Goal: Information Seeking & Learning: Understand process/instructions

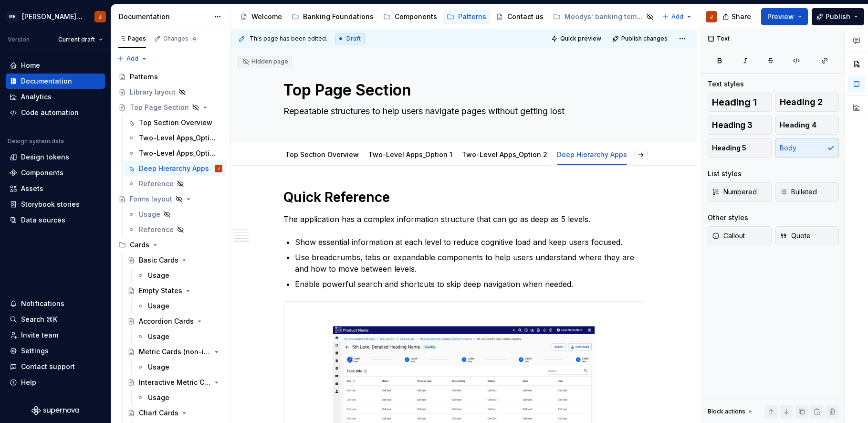
scroll to position [1209, 0]
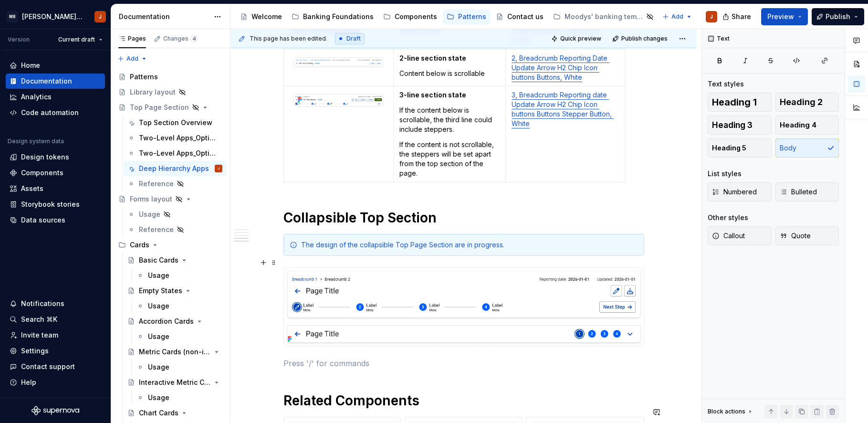
click at [342, 299] on img at bounding box center [464, 307] width 360 height 78
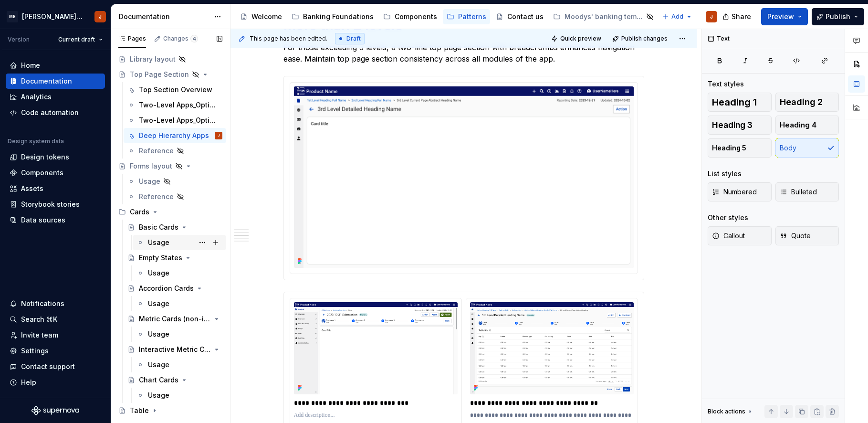
scroll to position [0, 0]
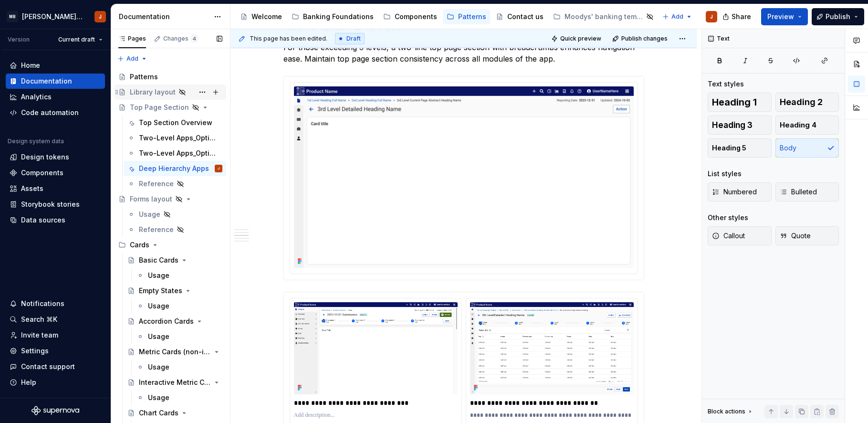
click at [150, 92] on div "Library layout" at bounding box center [153, 92] width 46 height 10
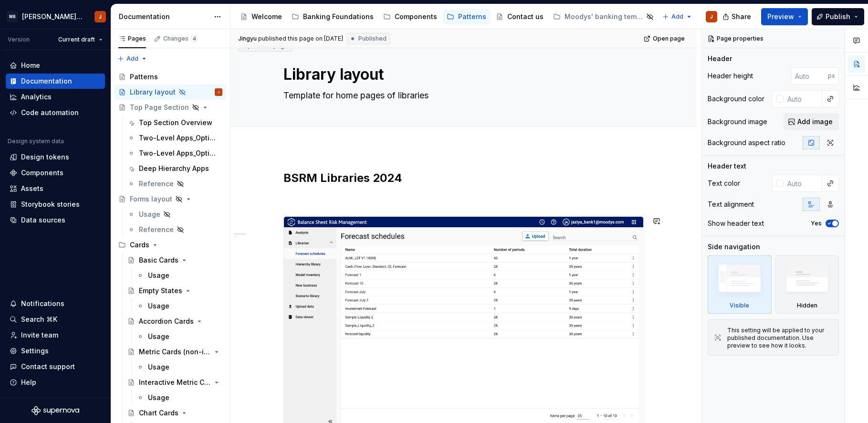
scroll to position [13, 0]
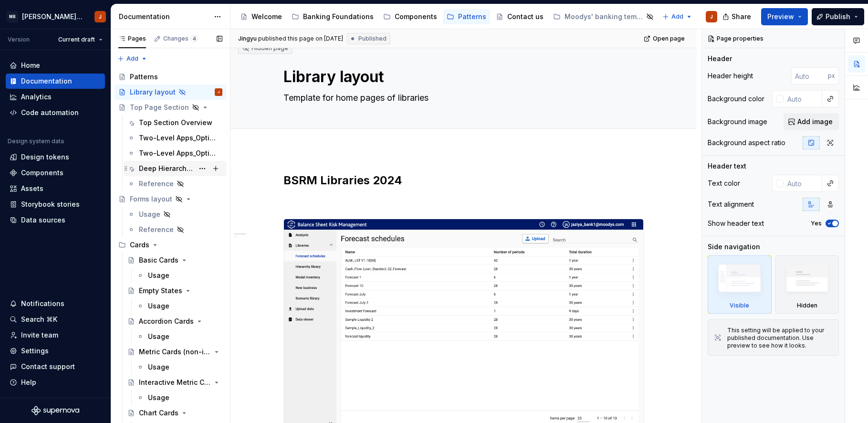
click at [163, 166] on div "Deep Hierarchy Apps" at bounding box center [166, 169] width 55 height 10
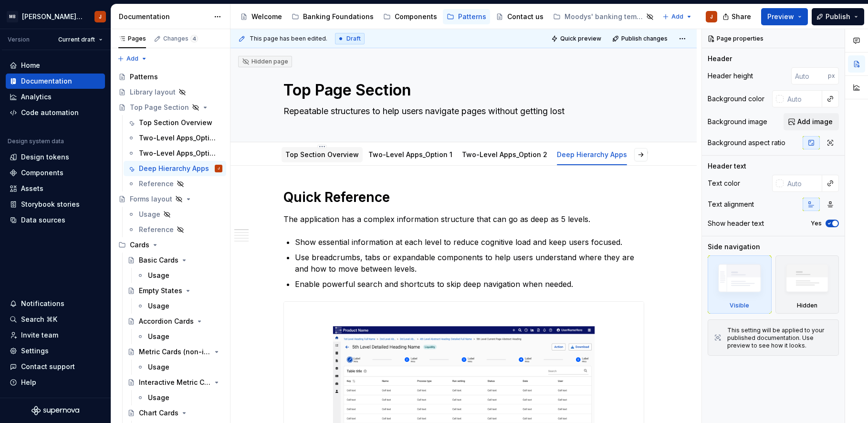
click at [319, 158] on link "Top Section Overview" at bounding box center [321, 154] width 73 height 8
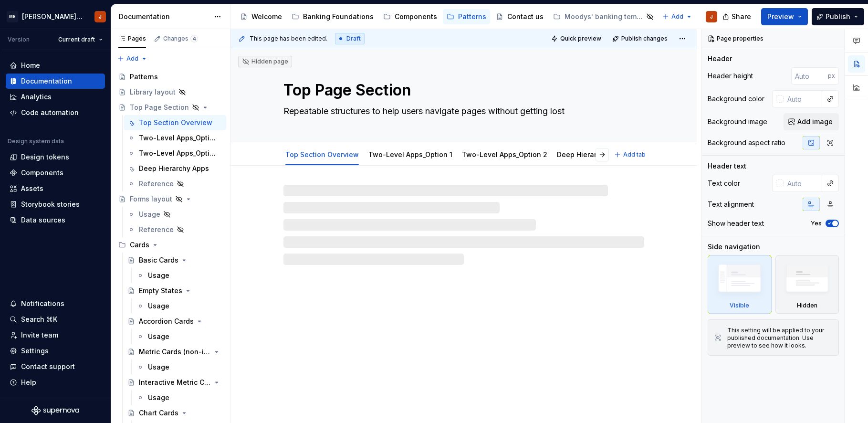
click at [319, 155] on link "Top Section Overview" at bounding box center [321, 154] width 73 height 8
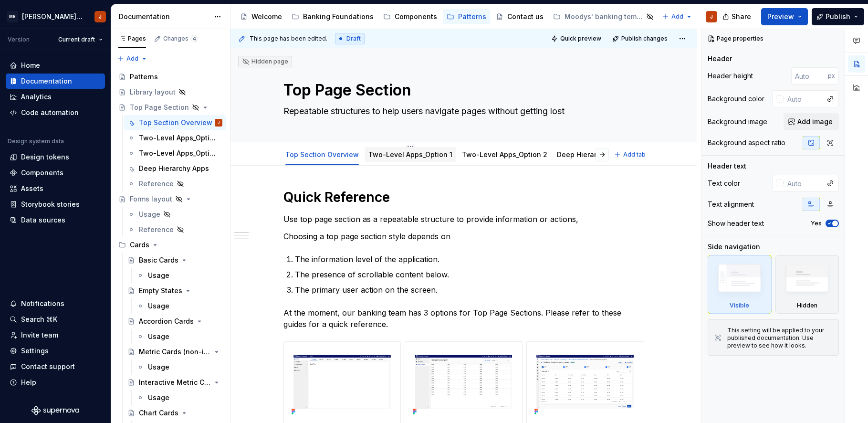
click at [381, 153] on link "Two-Level Apps_Option 1" at bounding box center [410, 154] width 84 height 8
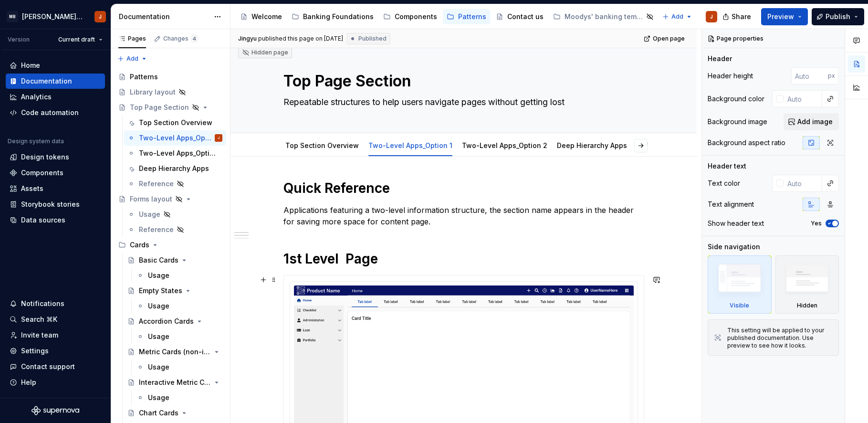
scroll to position [8, 0]
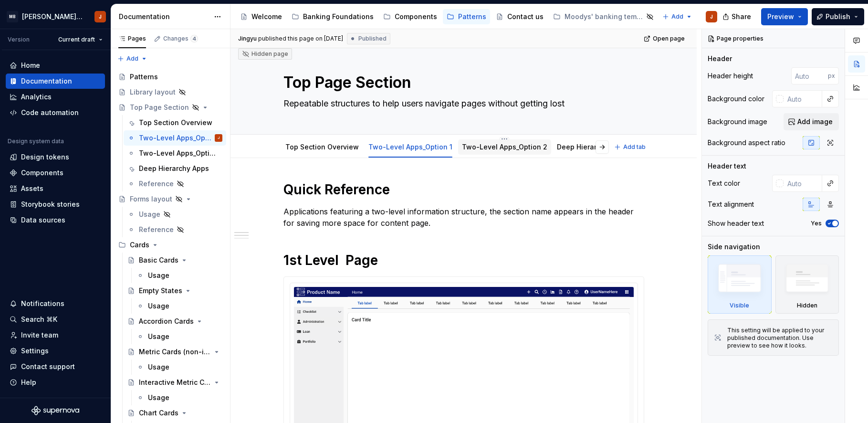
click at [523, 152] on div "Two-Level Apps_Option 2" at bounding box center [504, 146] width 93 height 15
click at [517, 149] on link "Two-Level Apps_Option 2" at bounding box center [504, 147] width 85 height 8
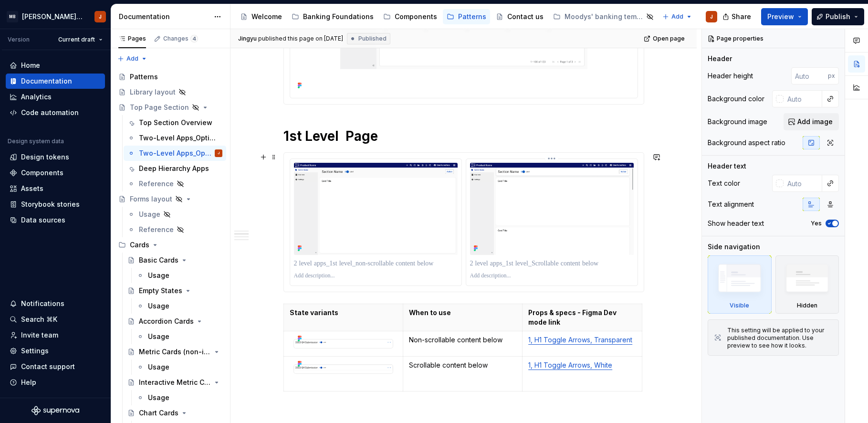
scroll to position [364, 0]
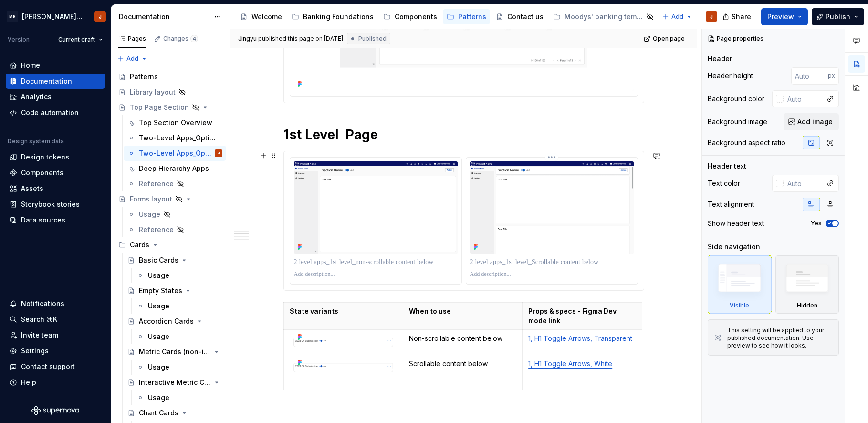
click at [542, 278] on div at bounding box center [552, 274] width 164 height 11
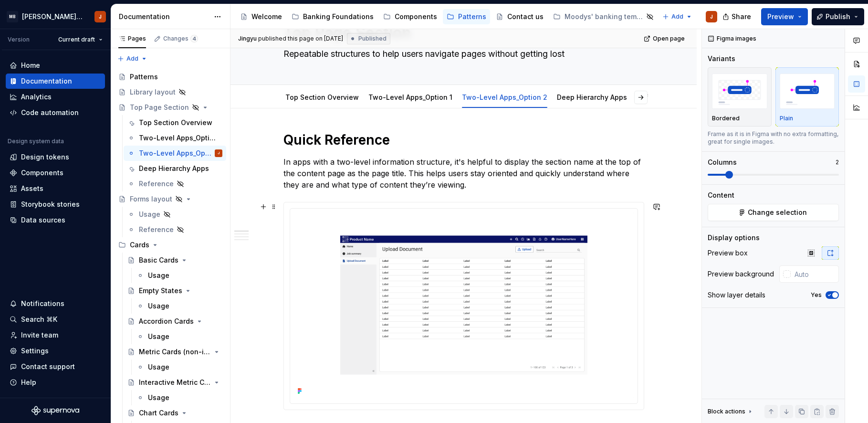
scroll to position [0, 0]
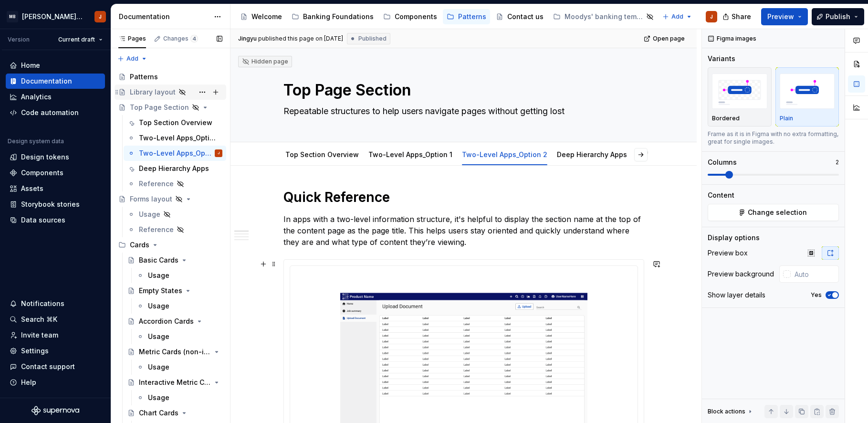
click at [144, 92] on div "Library layout" at bounding box center [153, 92] width 46 height 10
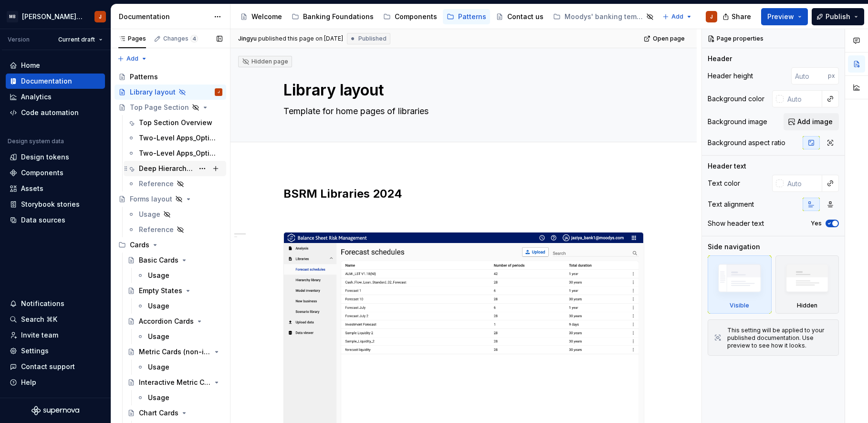
click at [156, 166] on div "Deep Hierarchy Apps" at bounding box center [166, 169] width 55 height 10
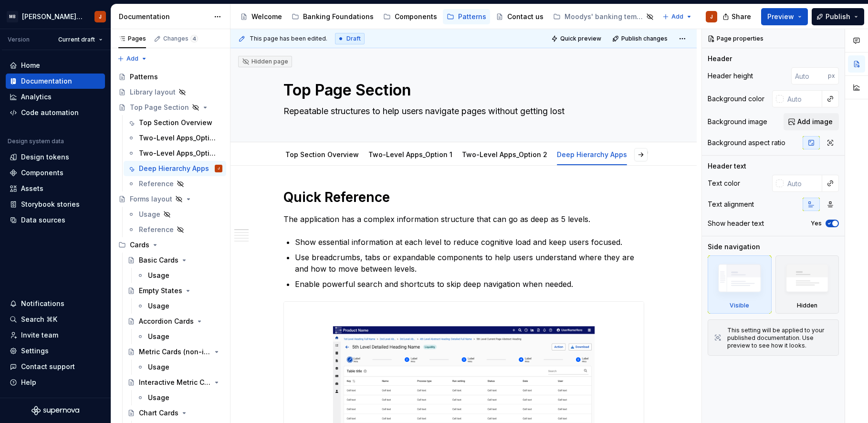
type textarea "*"
